Goal: Task Accomplishment & Management: Use online tool/utility

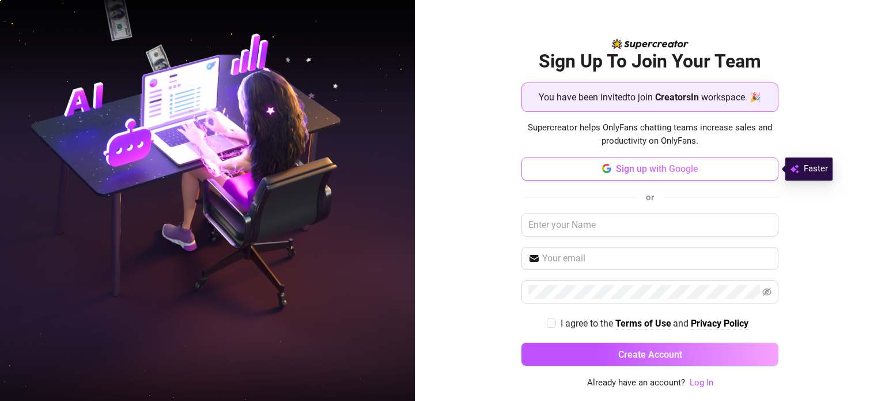
click at [620, 167] on span "Sign up with Google" at bounding box center [657, 168] width 82 height 11
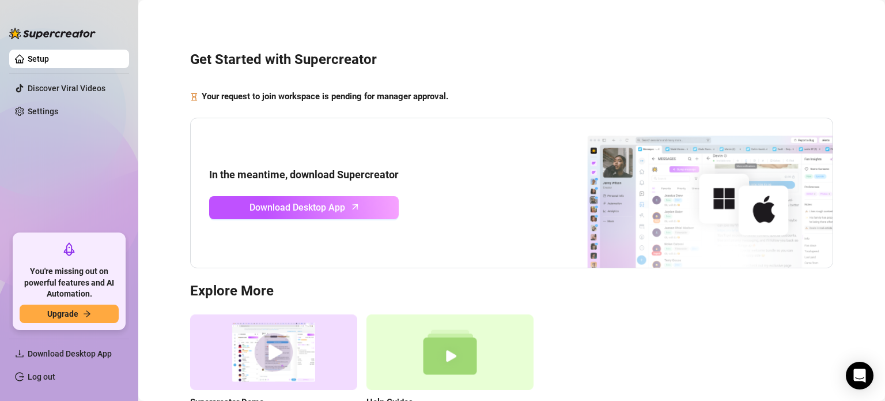
click at [637, 332] on div "Supercreator Demo Discover Supercreator and its benefits for OnlyFans chatters.…" at bounding box center [511, 375] width 643 height 122
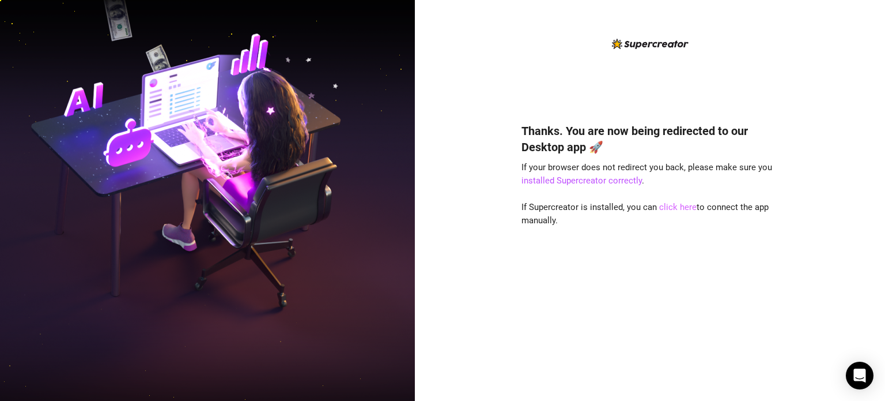
click at [669, 208] on link "click here" at bounding box center [677, 207] width 37 height 10
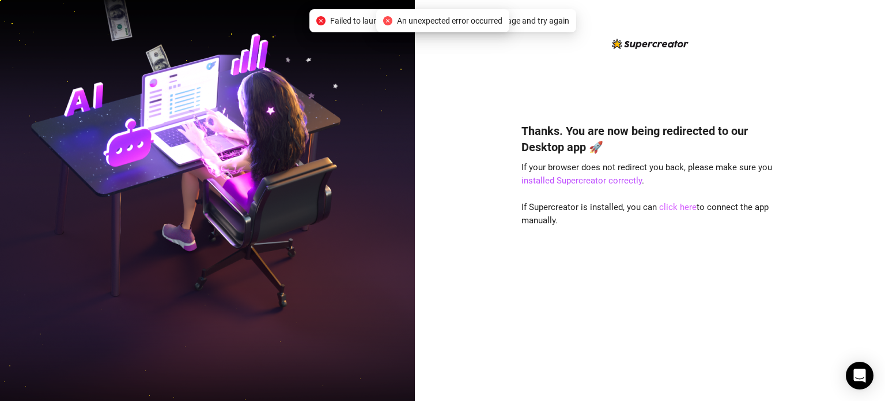
click at [673, 212] on link "click here" at bounding box center [677, 207] width 37 height 10
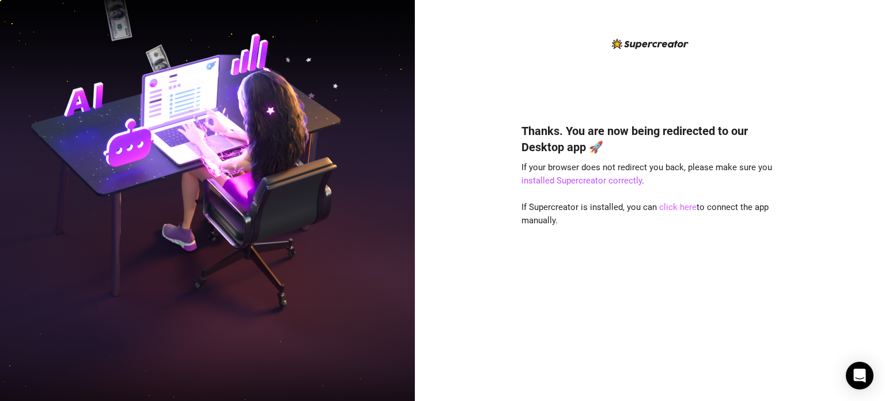
click at [670, 209] on link "click here" at bounding box center [677, 207] width 37 height 10
